Goal: Check status

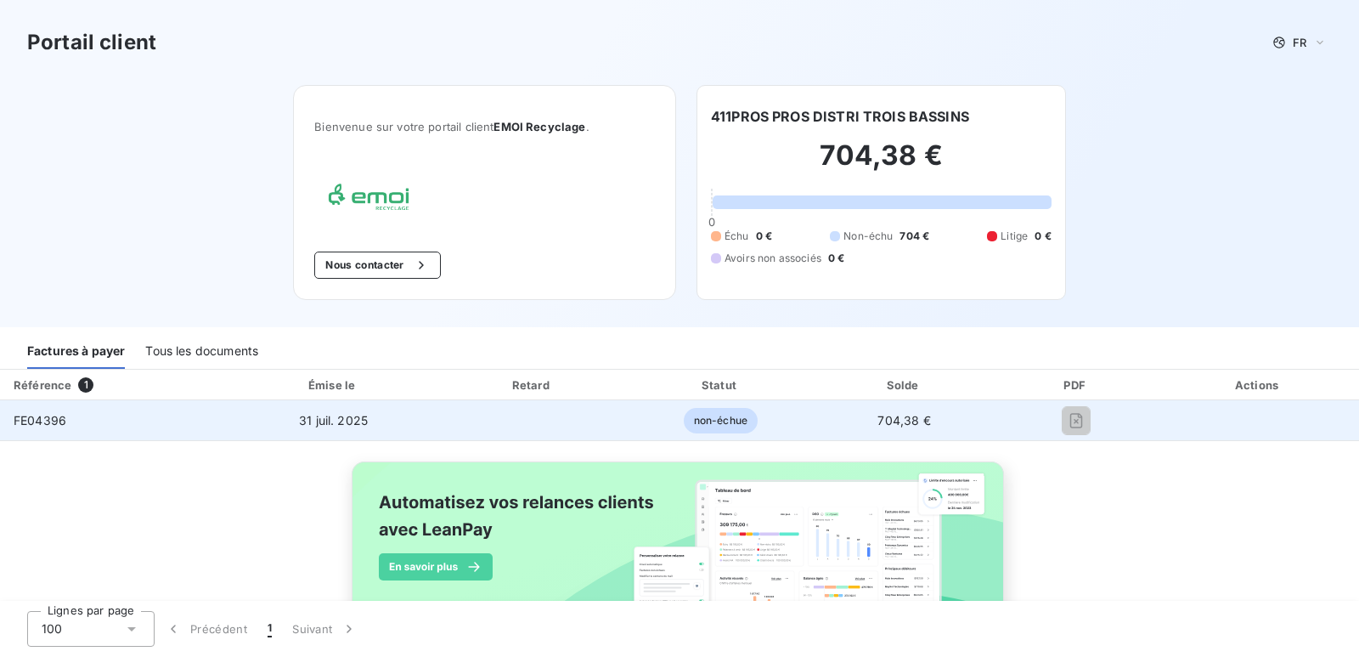
click at [325, 421] on span "31 juil. 2025" at bounding box center [333, 420] width 69 height 14
click at [696, 415] on span "non-échue" at bounding box center [721, 420] width 74 height 25
drag, startPoint x: 890, startPoint y: 421, endPoint x: 1051, endPoint y: 406, distance: 161.3
click at [892, 421] on span "704,38 €" at bounding box center [904, 420] width 53 height 14
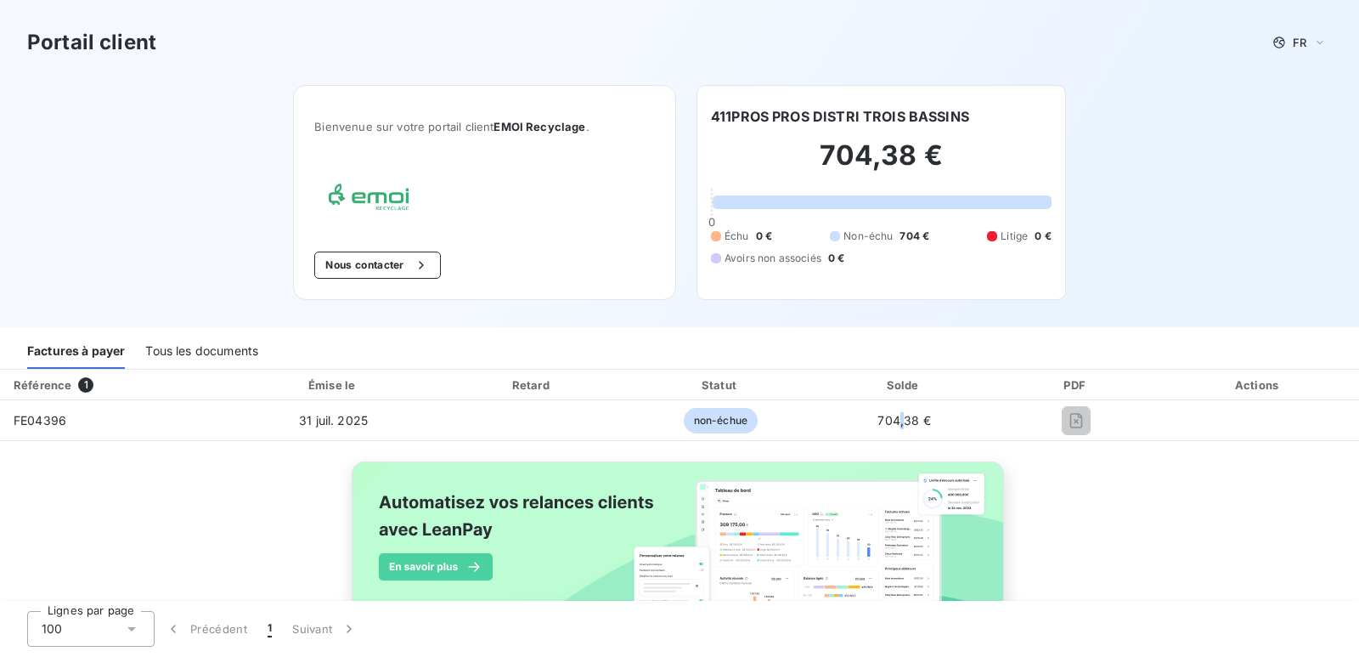
click at [210, 354] on div "Tous les documents" at bounding box center [201, 351] width 113 height 36
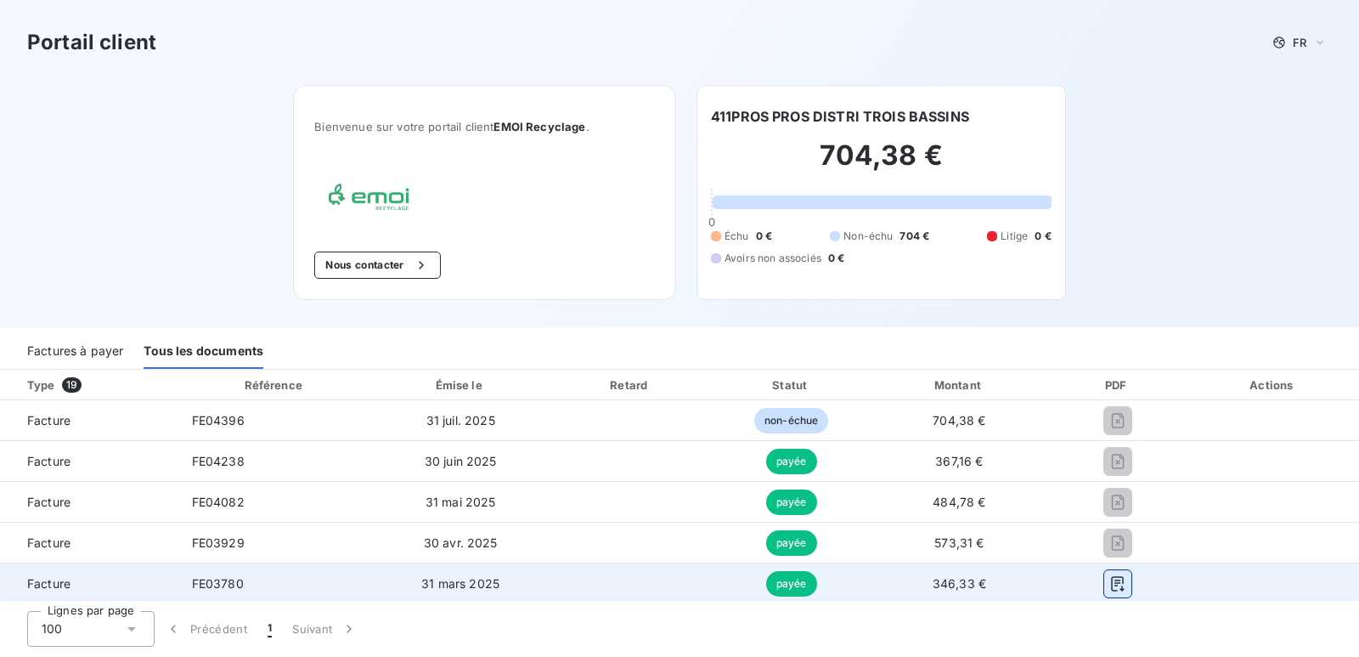
click at [1110, 582] on icon "button" at bounding box center [1118, 583] width 17 height 17
